Goal: Obtain resource: Obtain resource

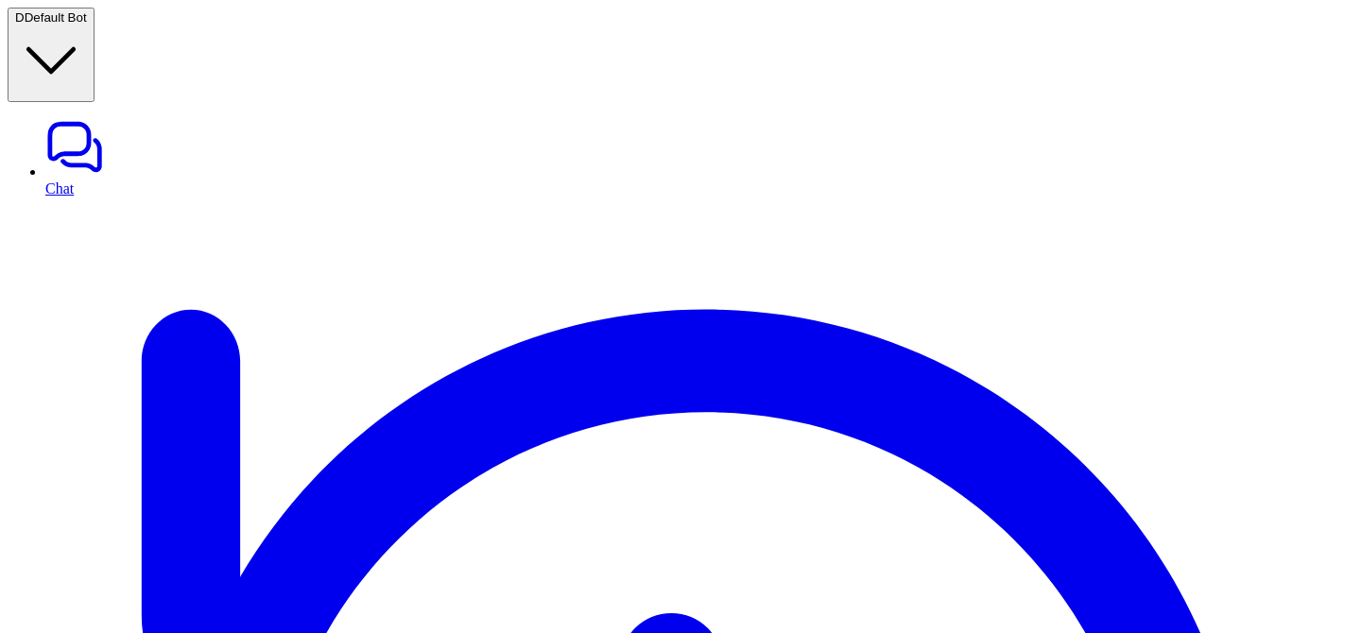
scroll to position [363, 0]
